Goal: Task Accomplishment & Management: Use online tool/utility

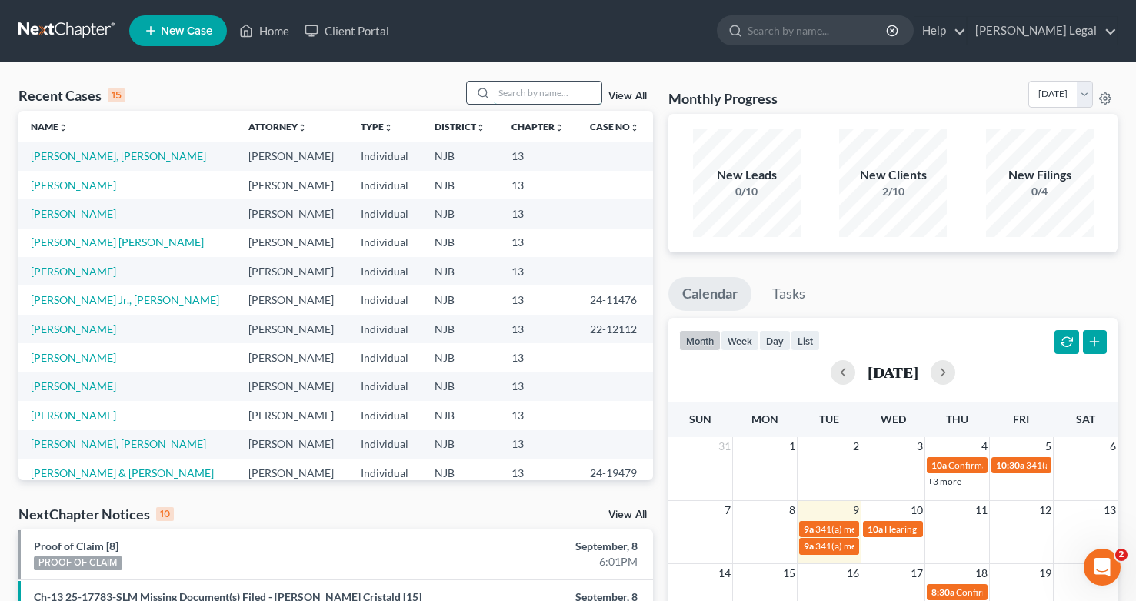
click at [501, 90] on input "search" at bounding box center [548, 93] width 108 height 22
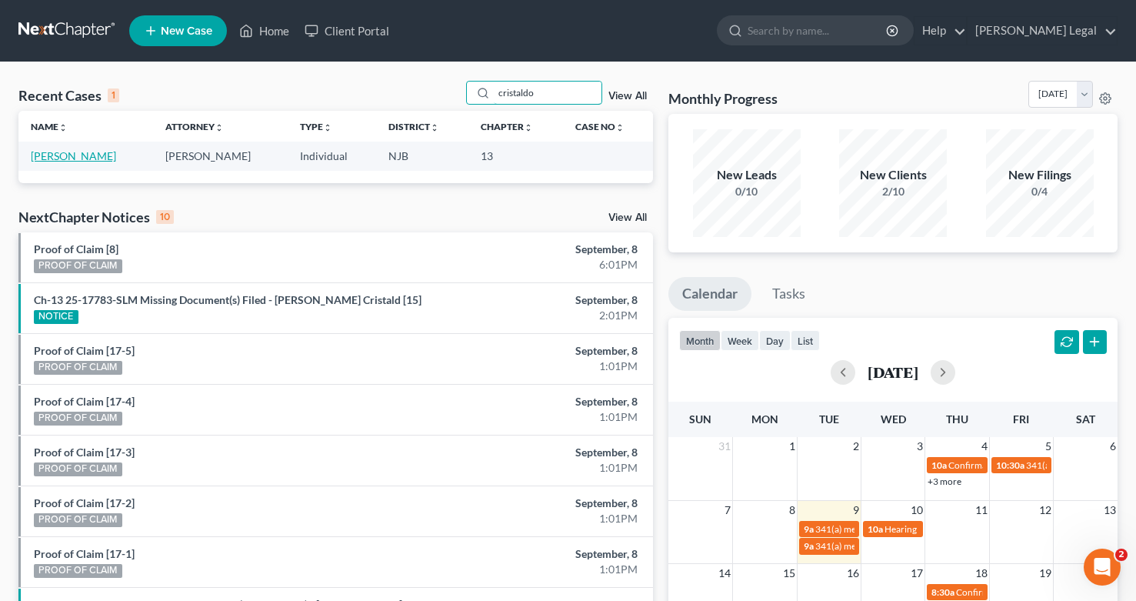
type input "cristaldo"
click at [66, 157] on link "[PERSON_NAME]" at bounding box center [73, 155] width 85 height 13
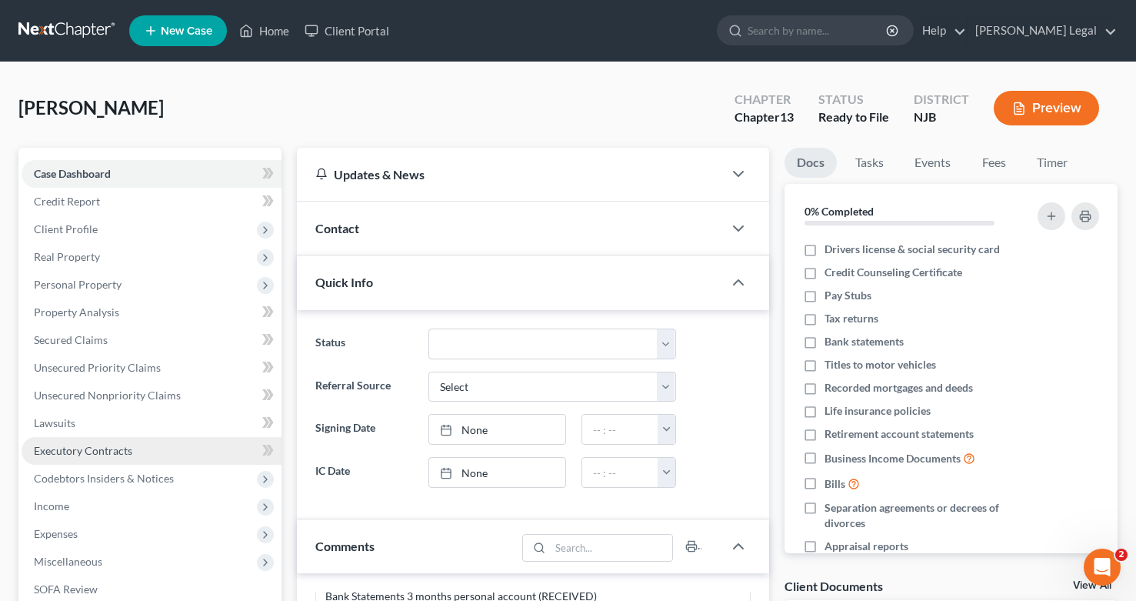
scroll to position [40, 0]
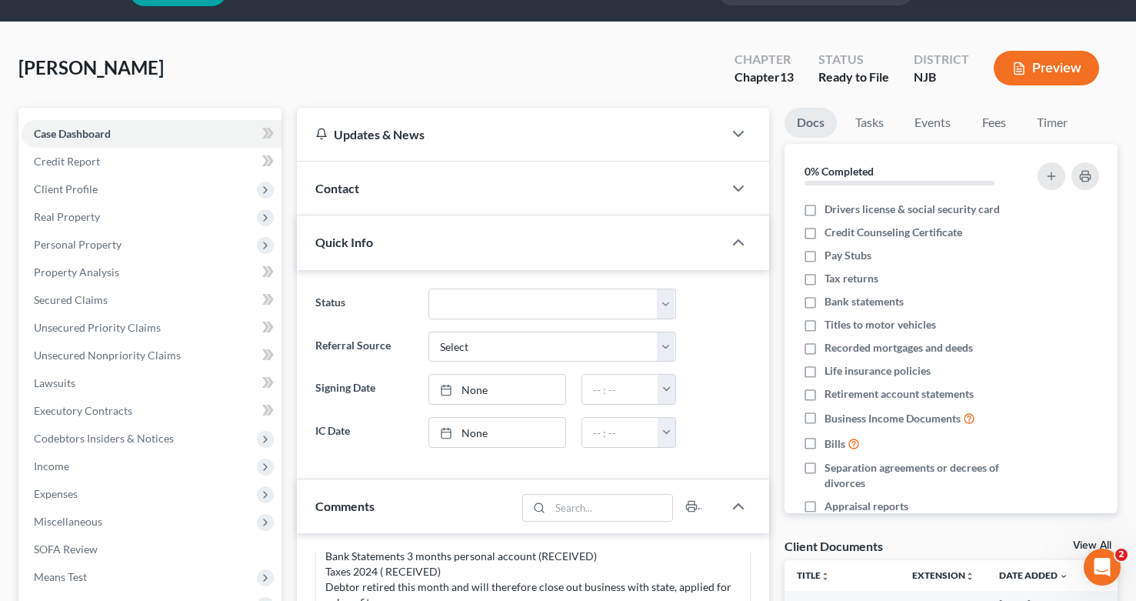
click at [1025, 77] on button "Preview" at bounding box center [1046, 68] width 105 height 35
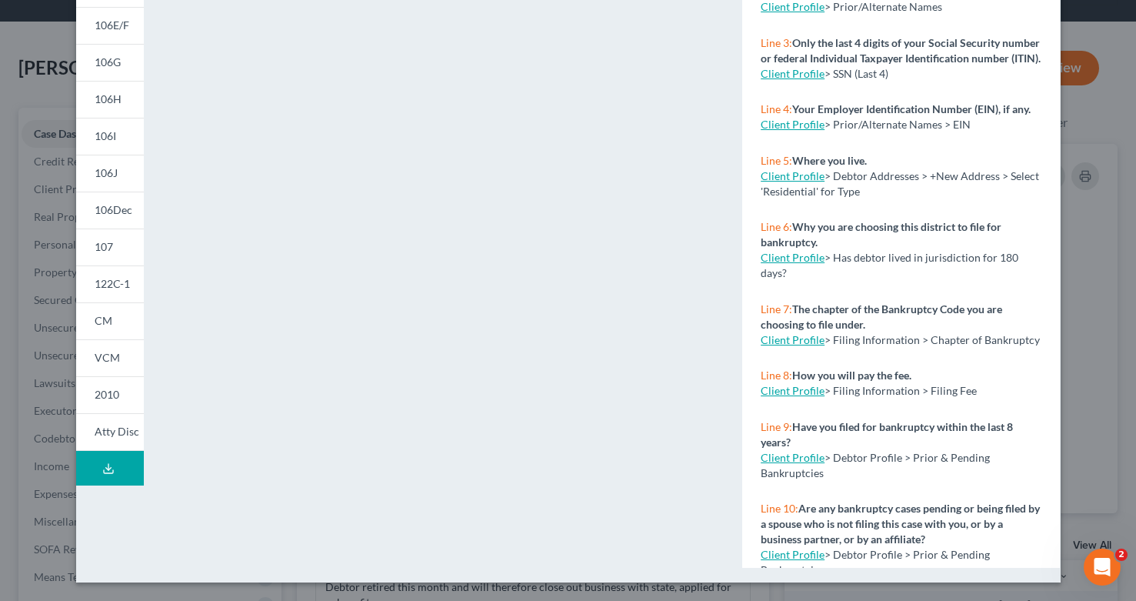
scroll to position [267, 0]
click at [102, 138] on span "106I" at bounding box center [106, 135] width 22 height 13
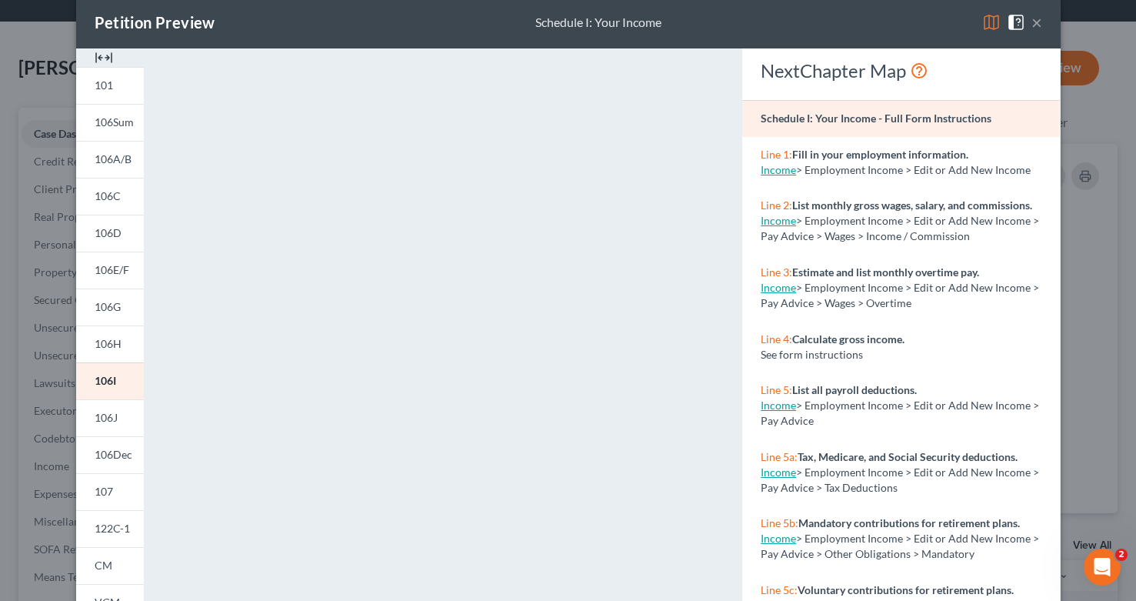
scroll to position [37, 0]
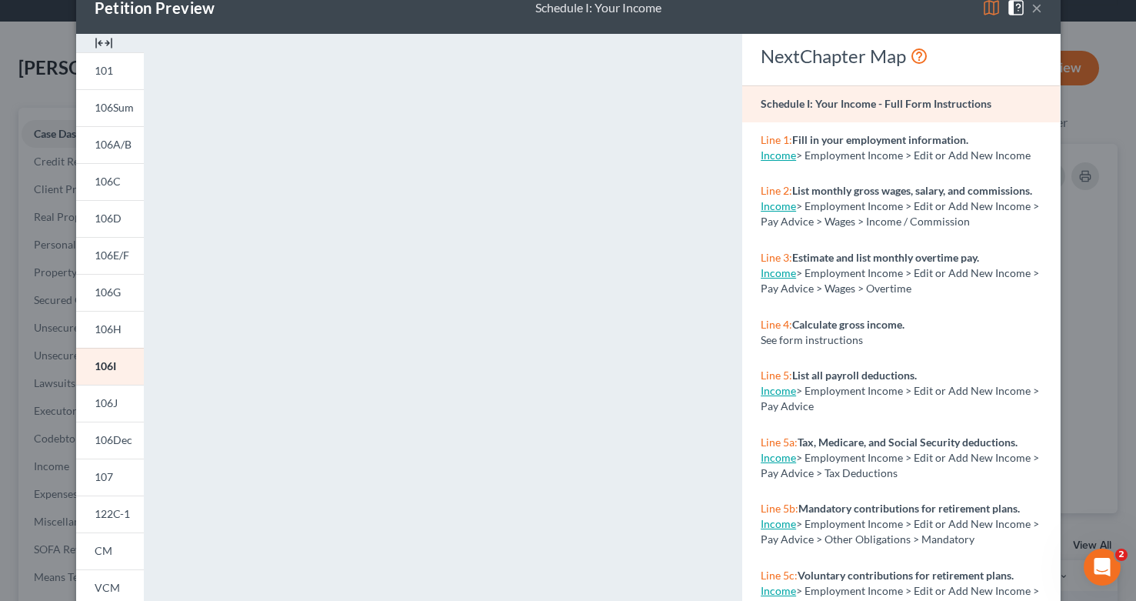
click at [110, 146] on span "106A/B" at bounding box center [113, 144] width 37 height 13
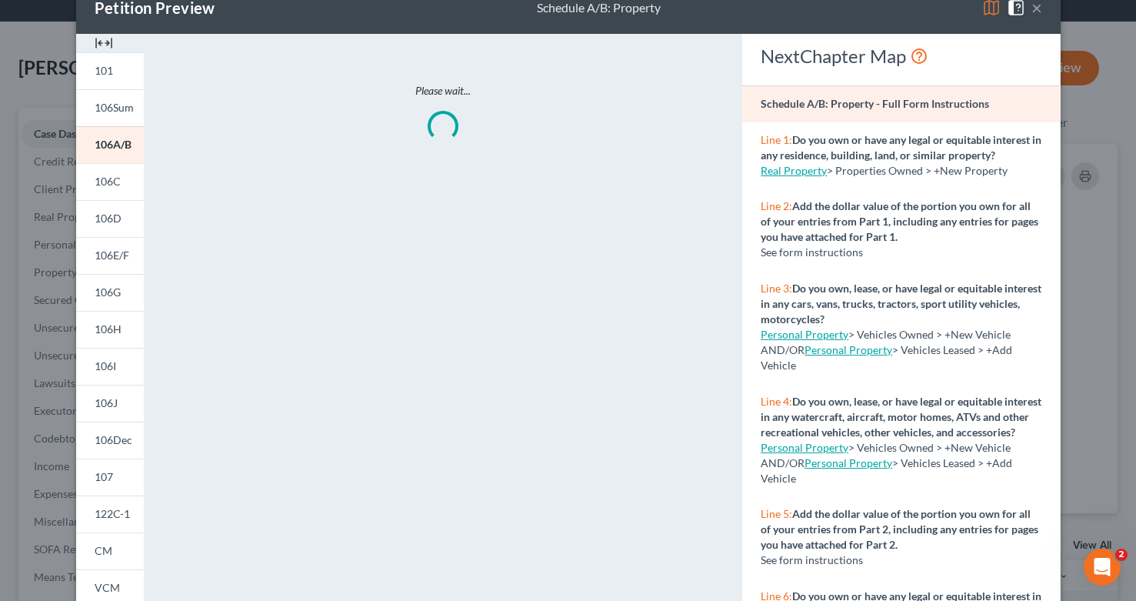
click at [110, 146] on span "106A/B" at bounding box center [113, 144] width 37 height 13
click at [1034, 10] on button "×" at bounding box center [1037, 7] width 11 height 18
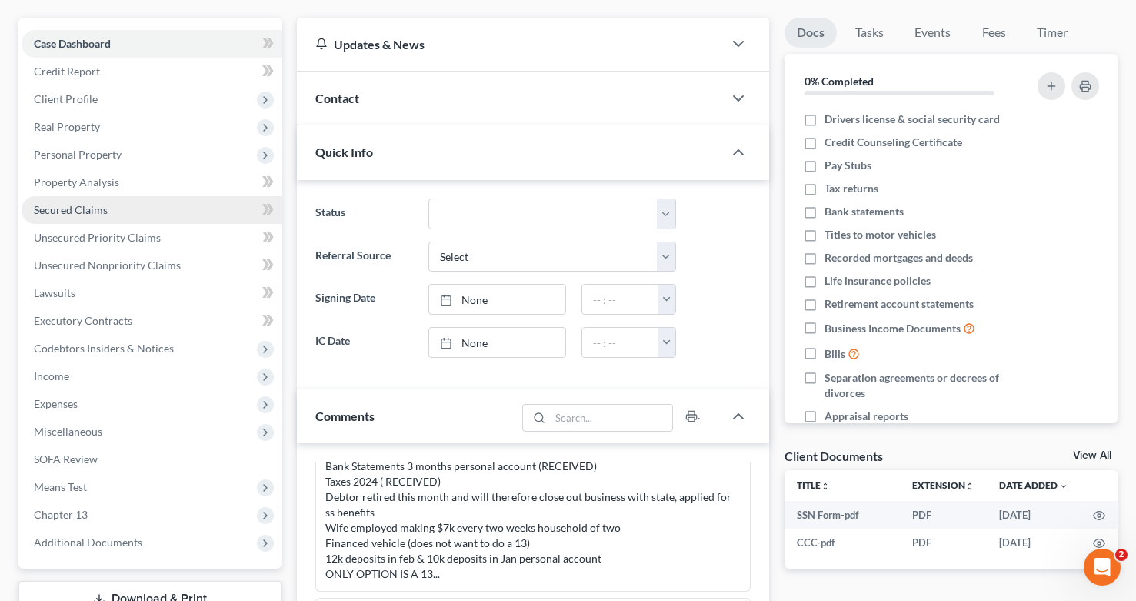
scroll to position [144, 0]
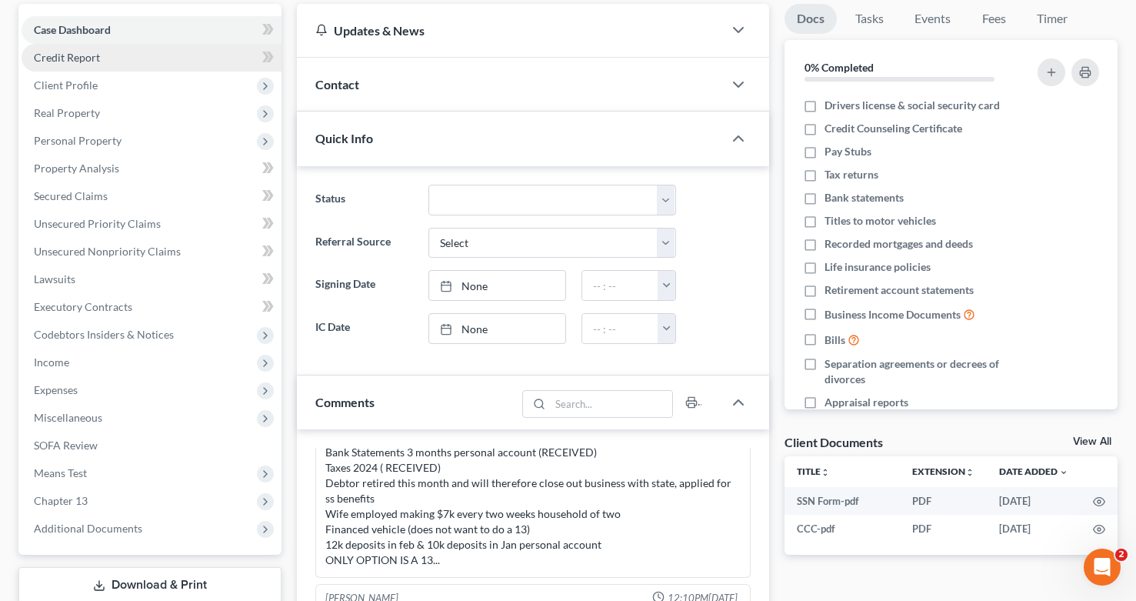
click at [94, 57] on span "Credit Report" at bounding box center [67, 57] width 66 height 13
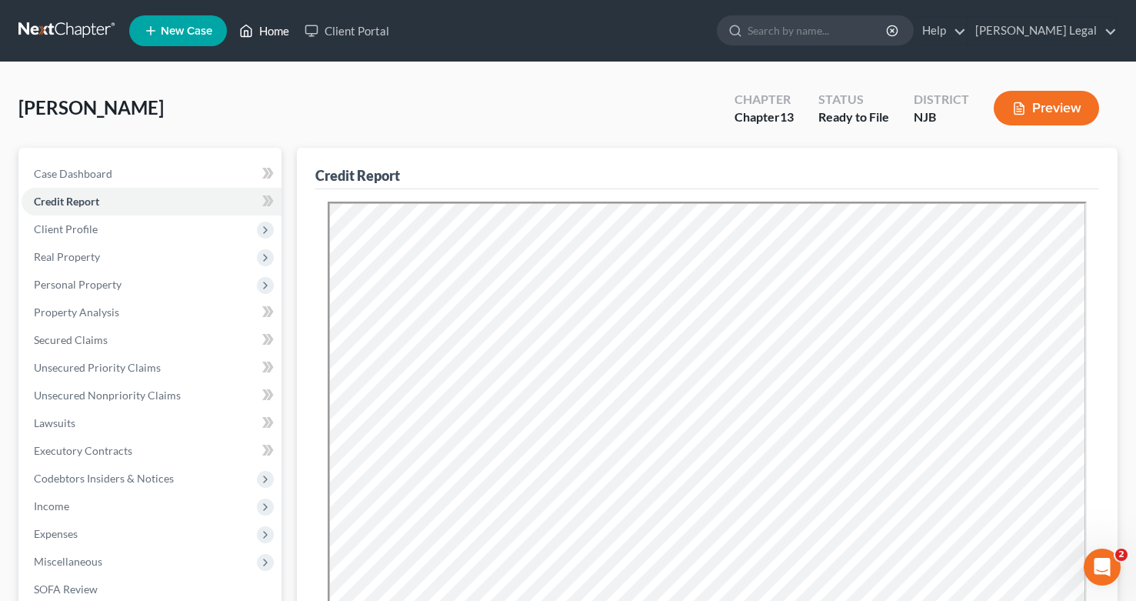
click at [268, 23] on link "Home" at bounding box center [264, 31] width 65 height 28
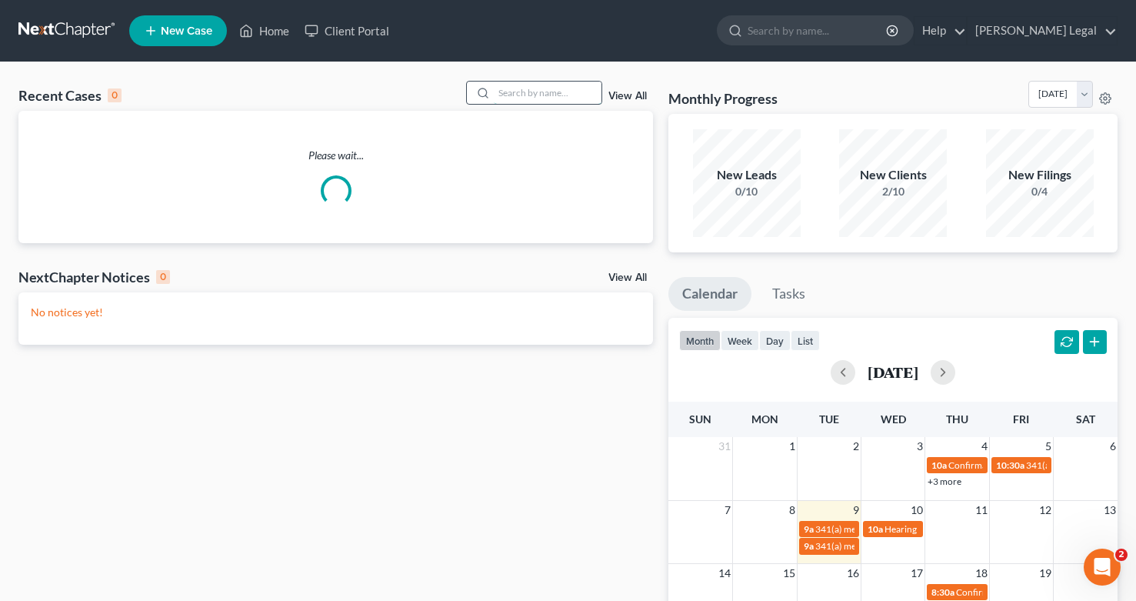
click at [505, 98] on input "search" at bounding box center [548, 93] width 108 height 22
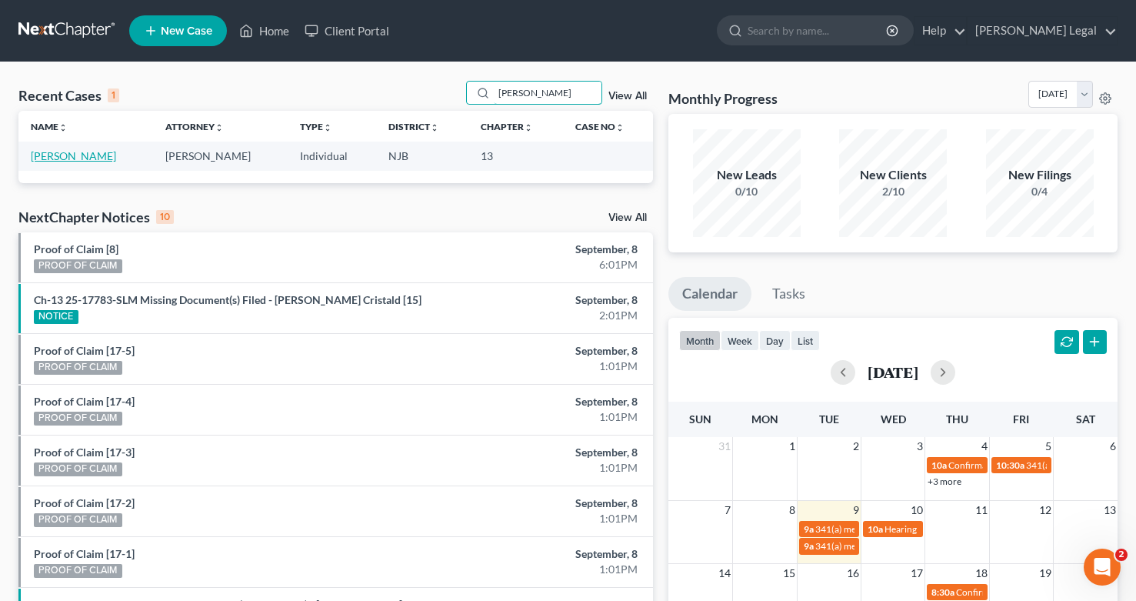
type input "[PERSON_NAME]"
click at [71, 158] on link "[PERSON_NAME]" at bounding box center [73, 155] width 85 height 13
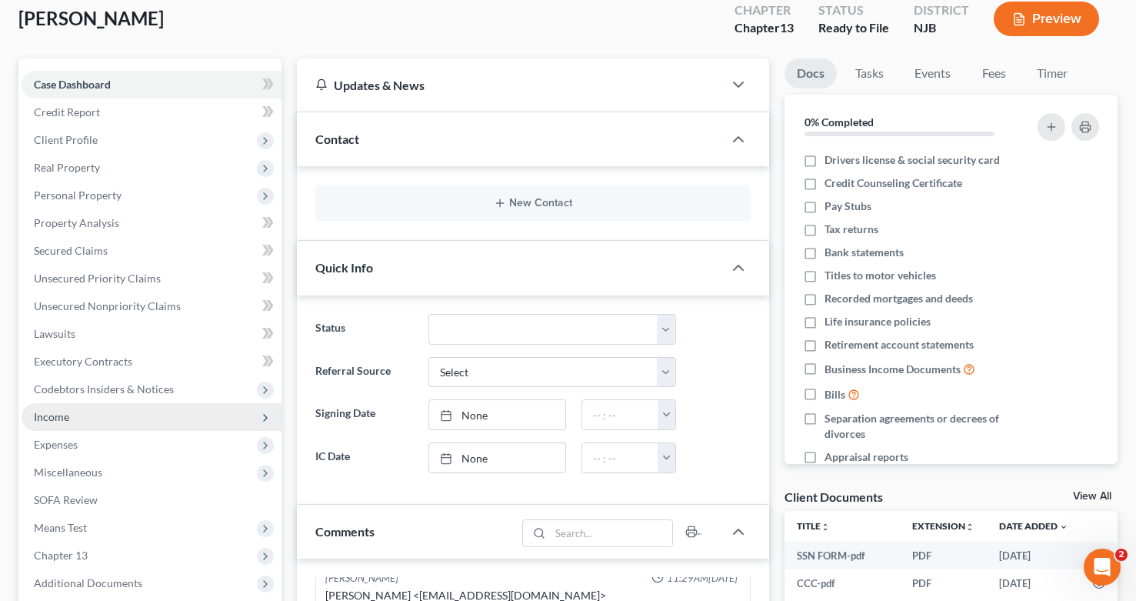
scroll to position [87, 0]
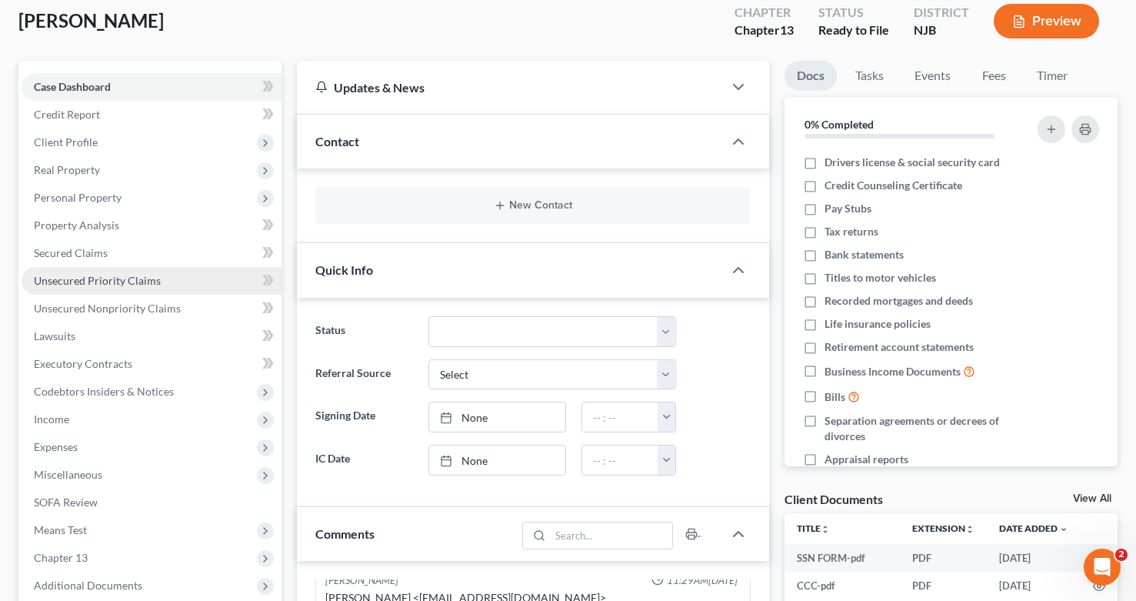
click at [92, 285] on span "Unsecured Priority Claims" at bounding box center [97, 280] width 127 height 13
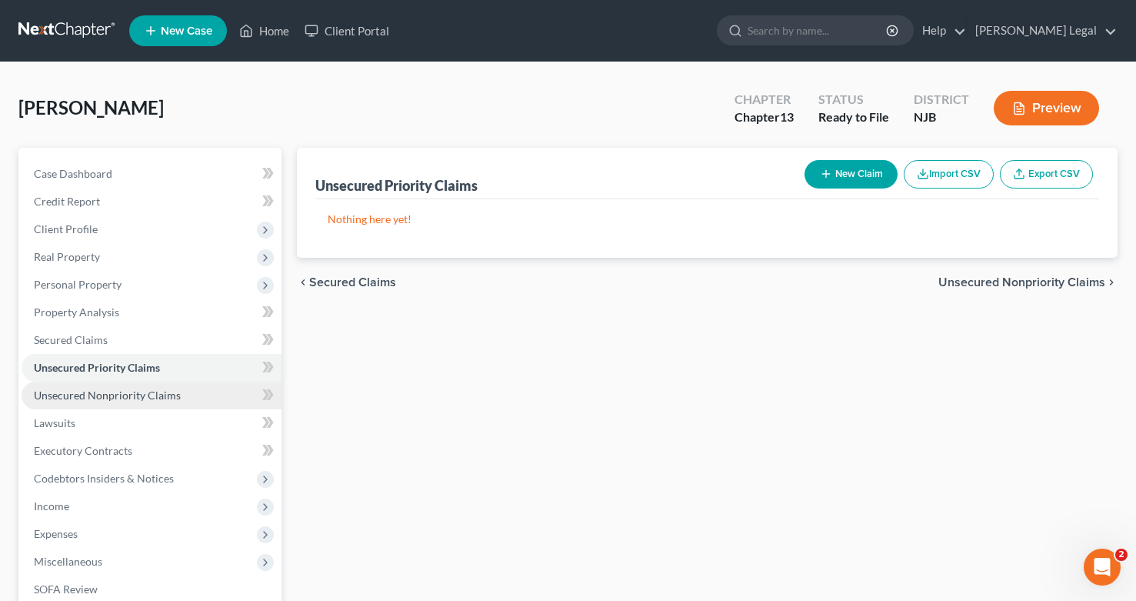
click at [116, 400] on span "Unsecured Nonpriority Claims" at bounding box center [107, 395] width 147 height 13
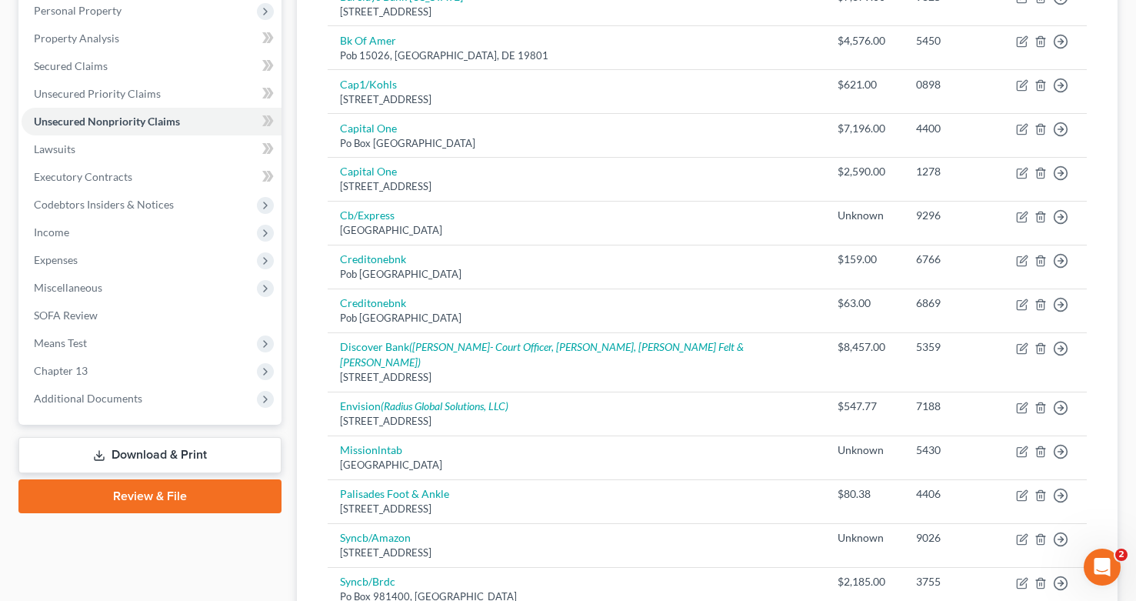
scroll to position [245, 1]
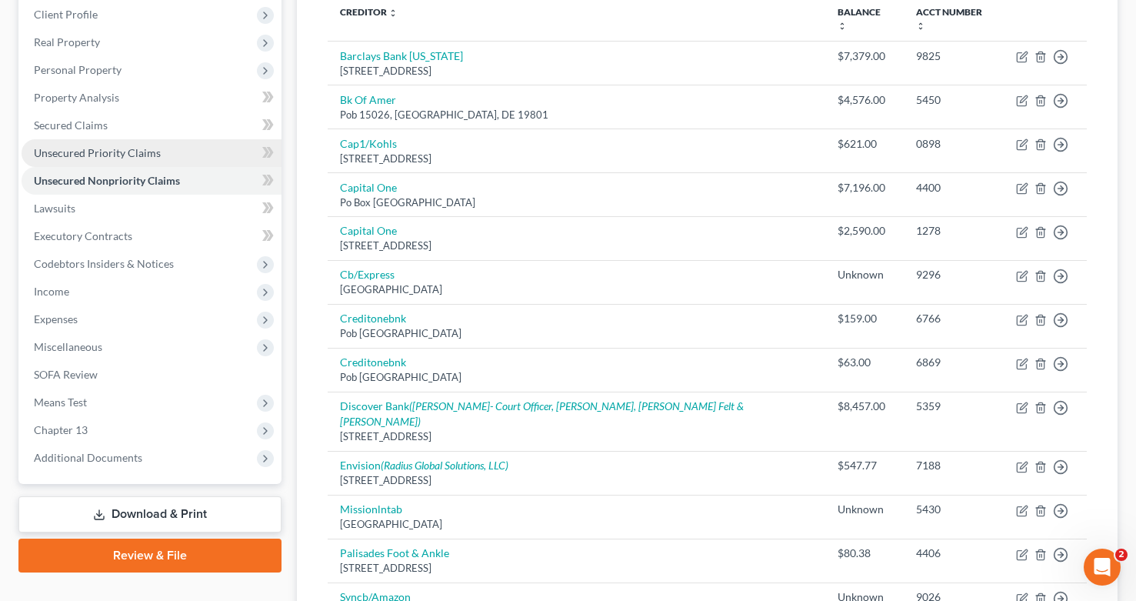
click at [130, 148] on span "Unsecured Priority Claims" at bounding box center [97, 152] width 127 height 13
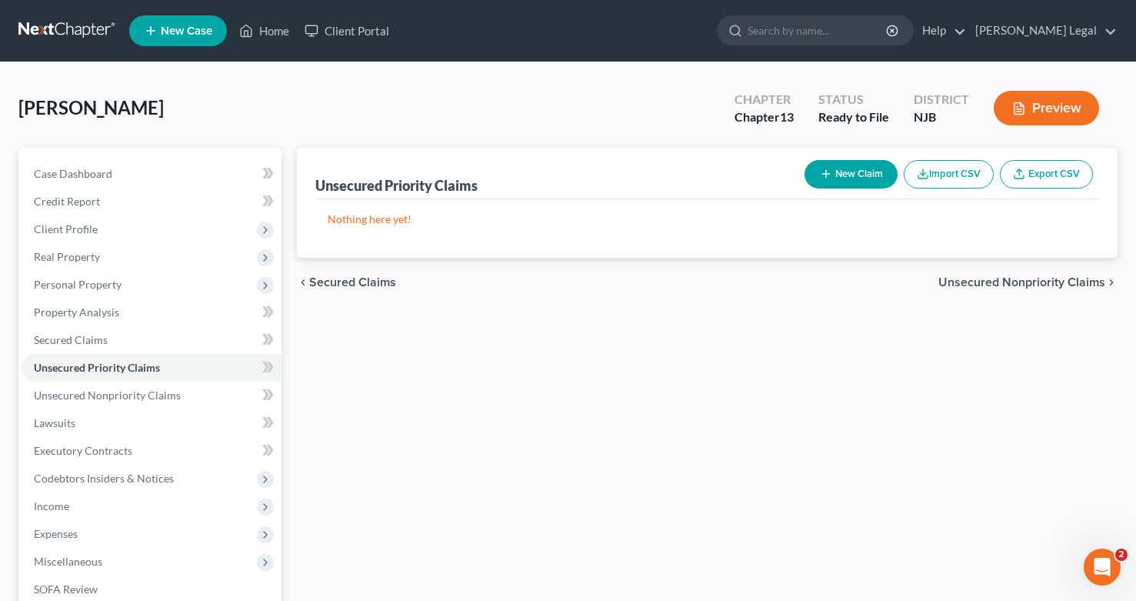
click at [1050, 117] on button "Preview" at bounding box center [1046, 108] width 105 height 35
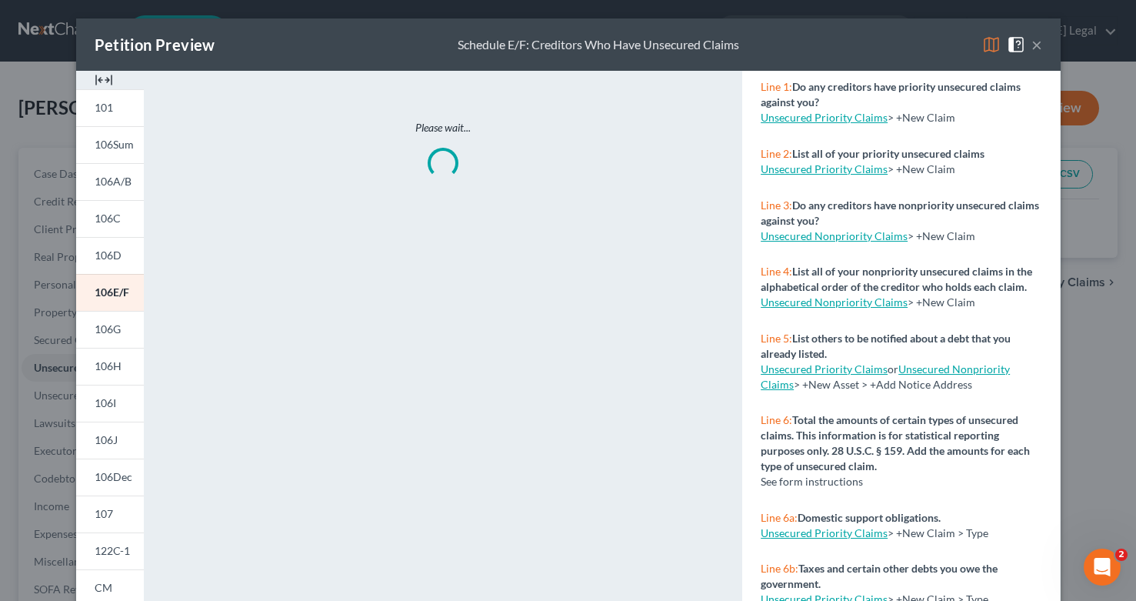
scroll to position [256, 0]
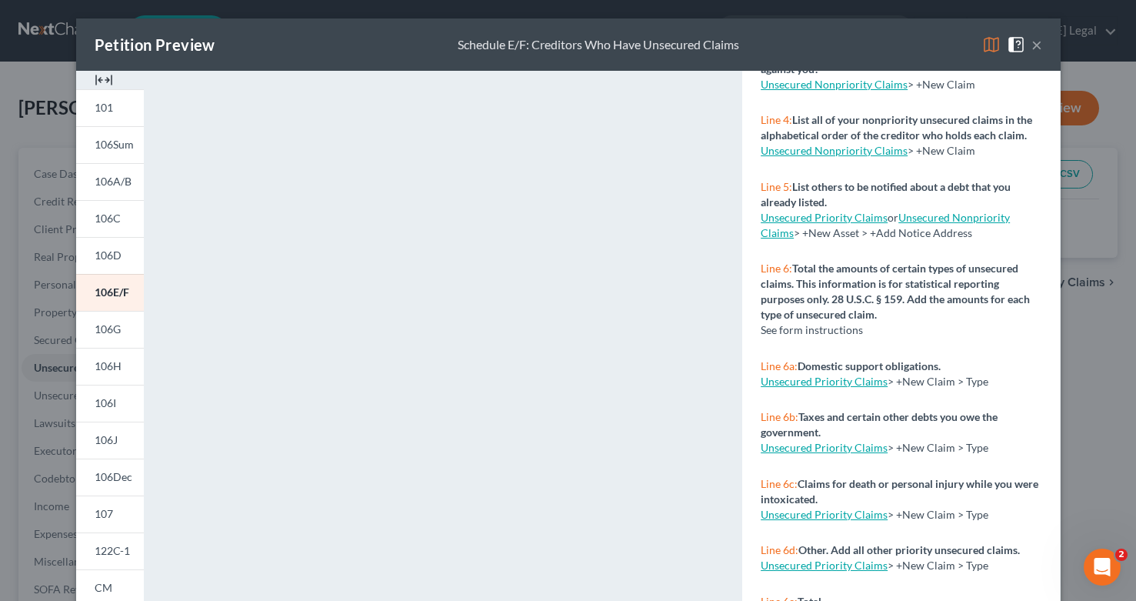
click at [1040, 48] on button "×" at bounding box center [1037, 44] width 11 height 18
